Goal: Task Accomplishment & Management: Manage account settings

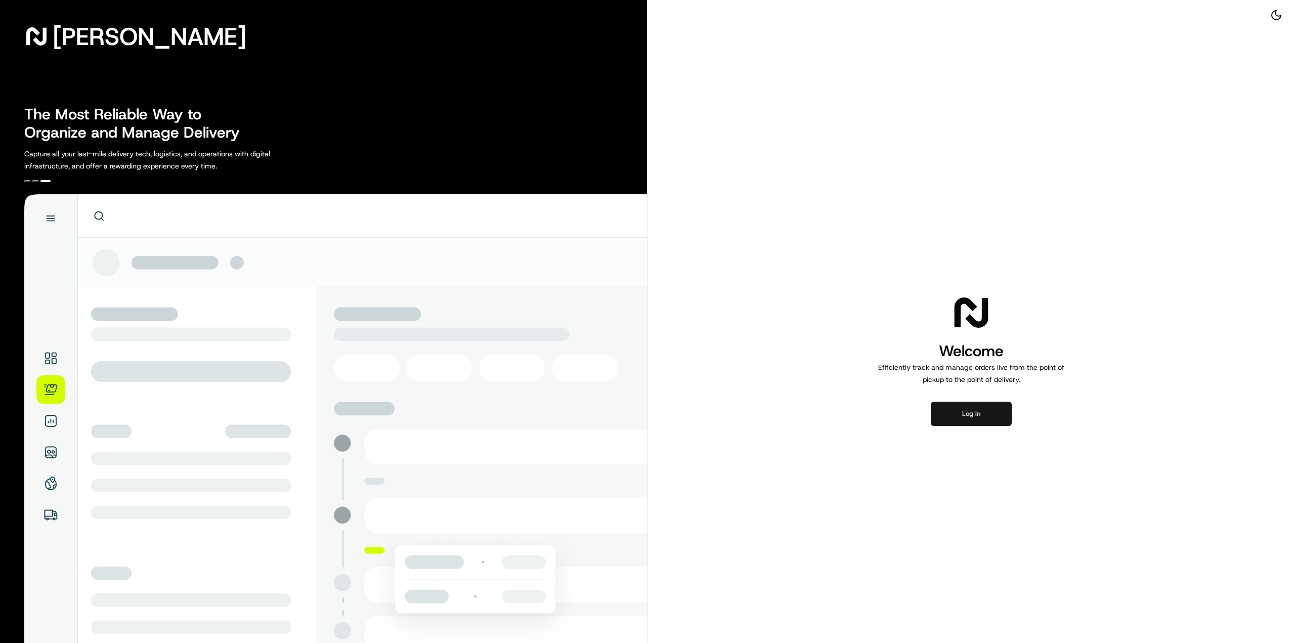
click at [982, 410] on button "Log in" at bounding box center [971, 414] width 81 height 24
